Goal: Check status: Check status

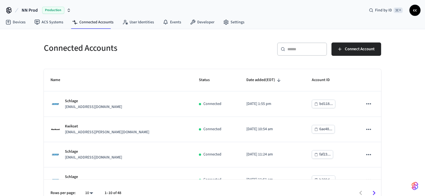
click at [291, 50] on input "text" at bounding box center [306, 49] width 36 height 6
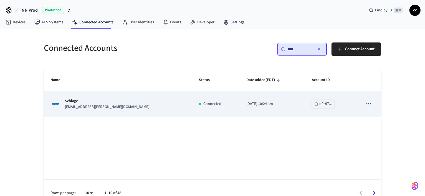
type input "****"
click at [192, 108] on td "Connected" at bounding box center [215, 103] width 47 height 25
